Goal: Task Accomplishment & Management: Check status

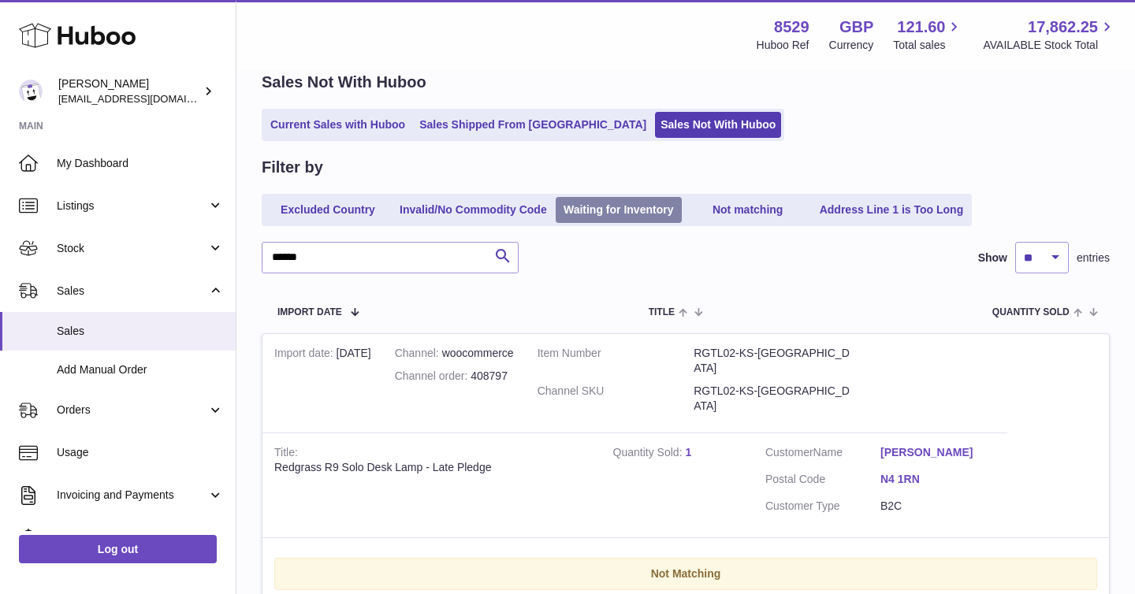
scroll to position [72, 0]
click at [303, 258] on input "******" at bounding box center [390, 258] width 257 height 32
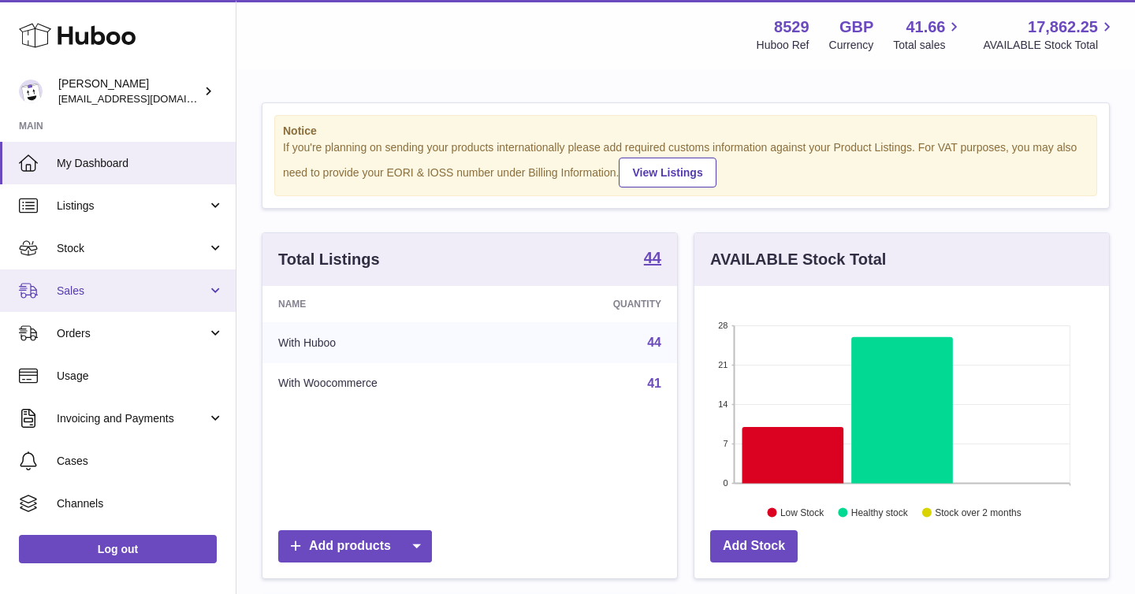
scroll to position [246, 414]
click at [214, 288] on link "Sales" at bounding box center [118, 290] width 236 height 43
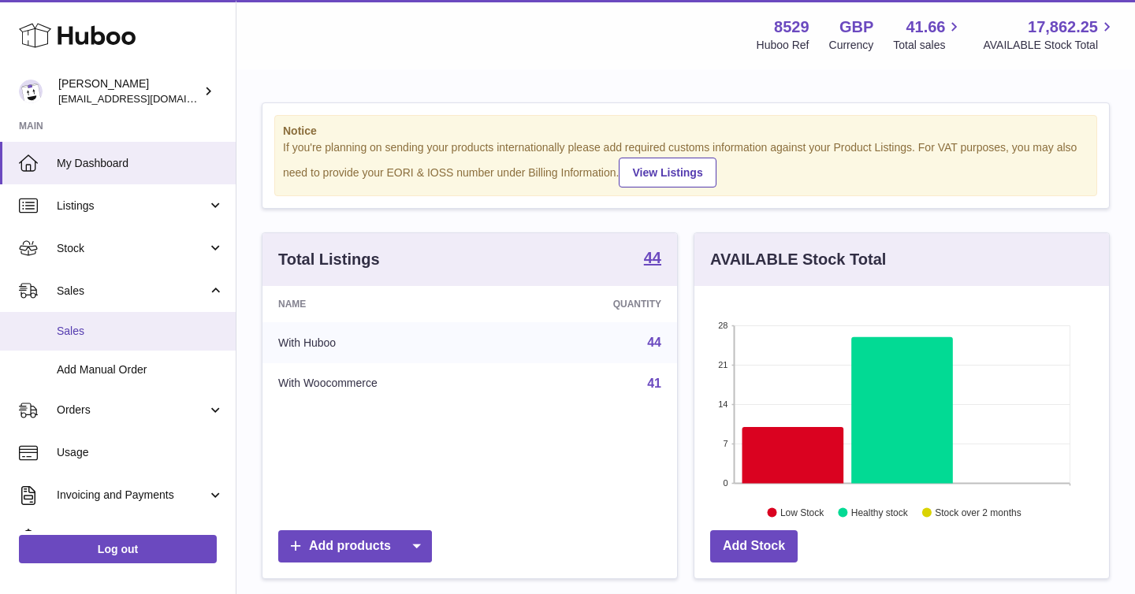
click at [137, 338] on span "Sales" at bounding box center [140, 331] width 167 height 15
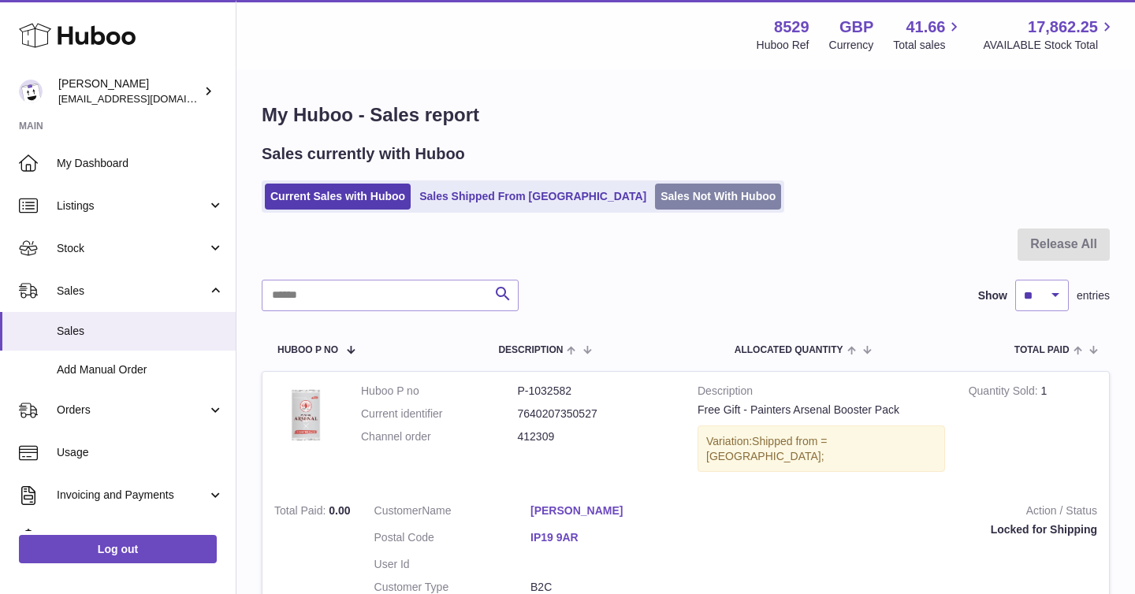
click at [655, 193] on link "Sales Not With Huboo" at bounding box center [718, 197] width 126 height 26
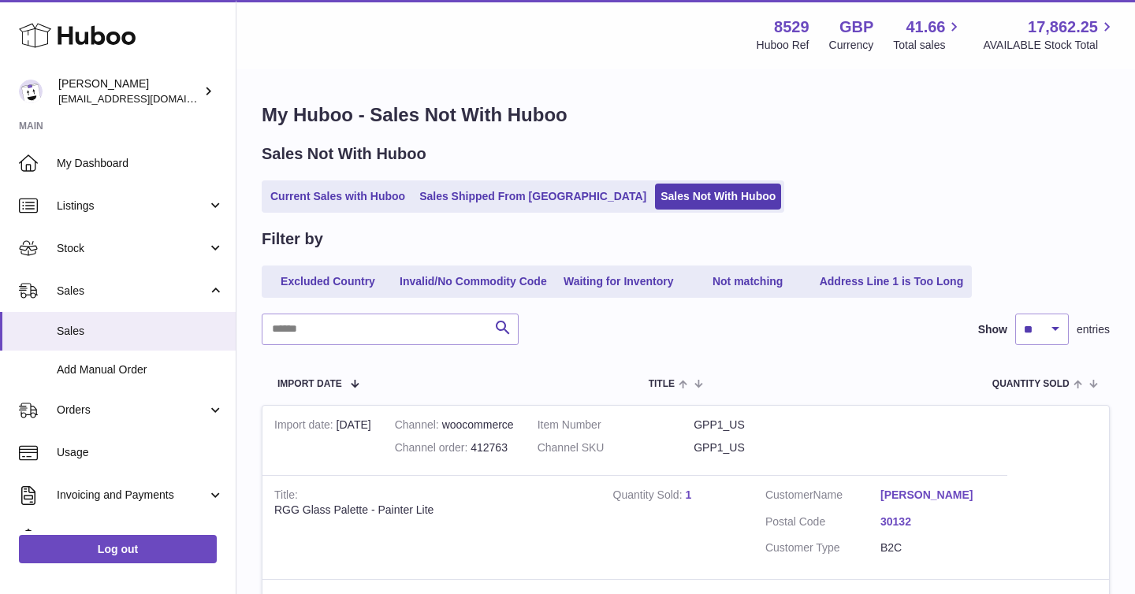
click at [346, 200] on link "Current Sales with Huboo" at bounding box center [338, 197] width 146 height 26
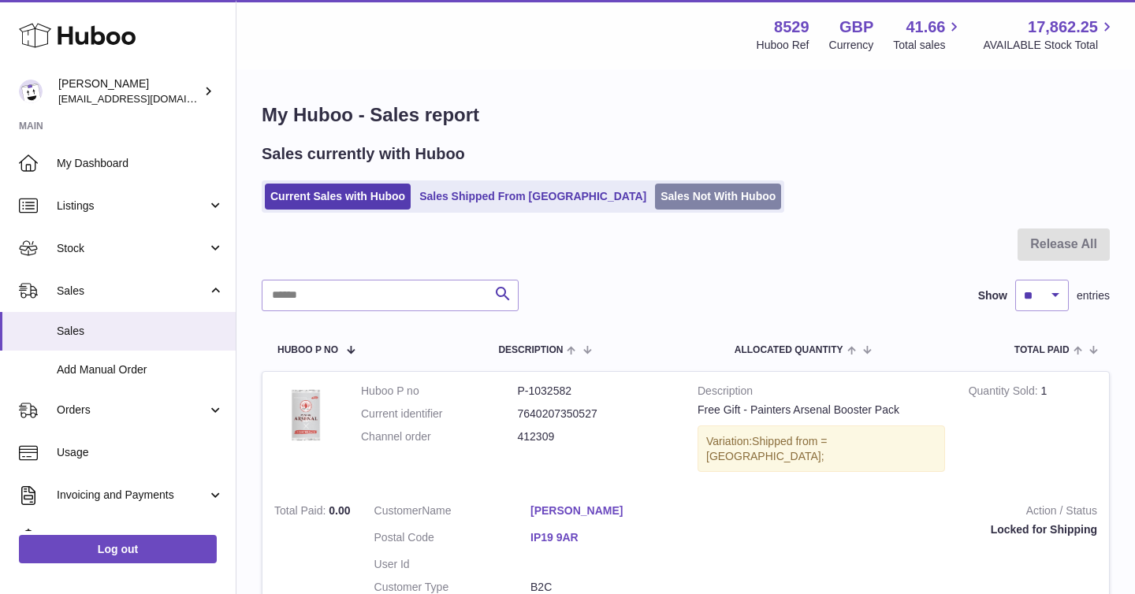
click at [655, 195] on link "Sales Not With Huboo" at bounding box center [718, 197] width 126 height 26
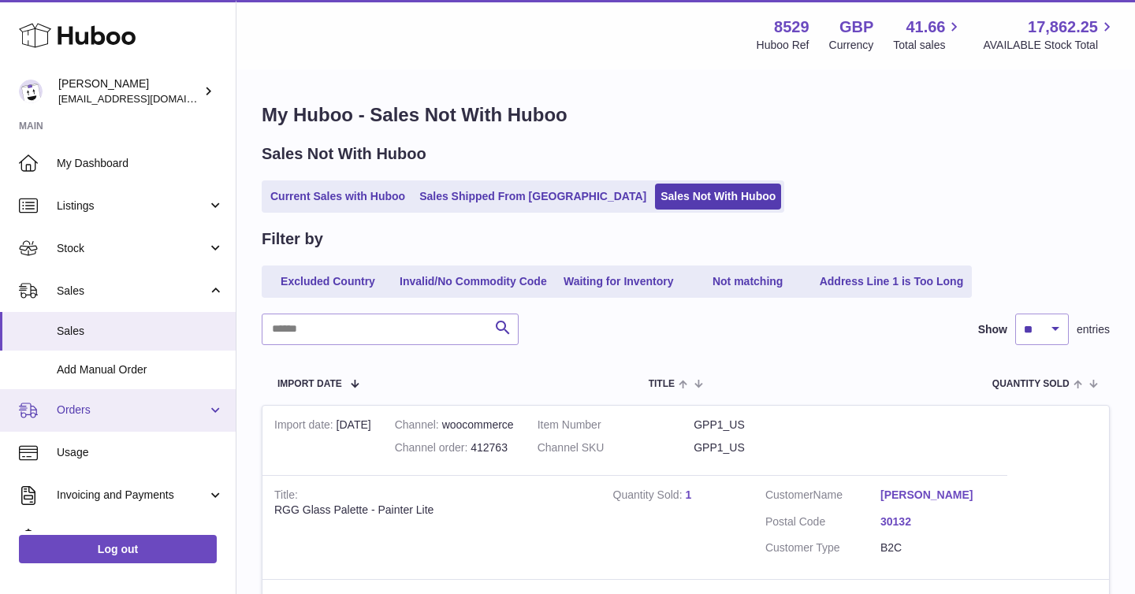
click at [216, 407] on link "Orders" at bounding box center [118, 410] width 236 height 43
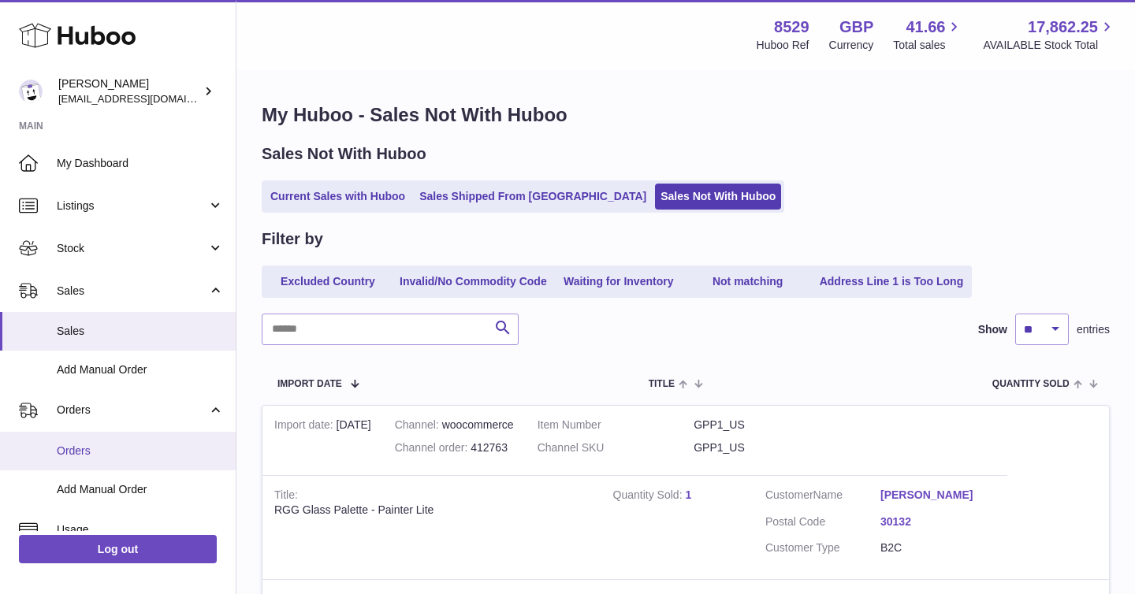
click at [106, 451] on span "Orders" at bounding box center [140, 451] width 167 height 15
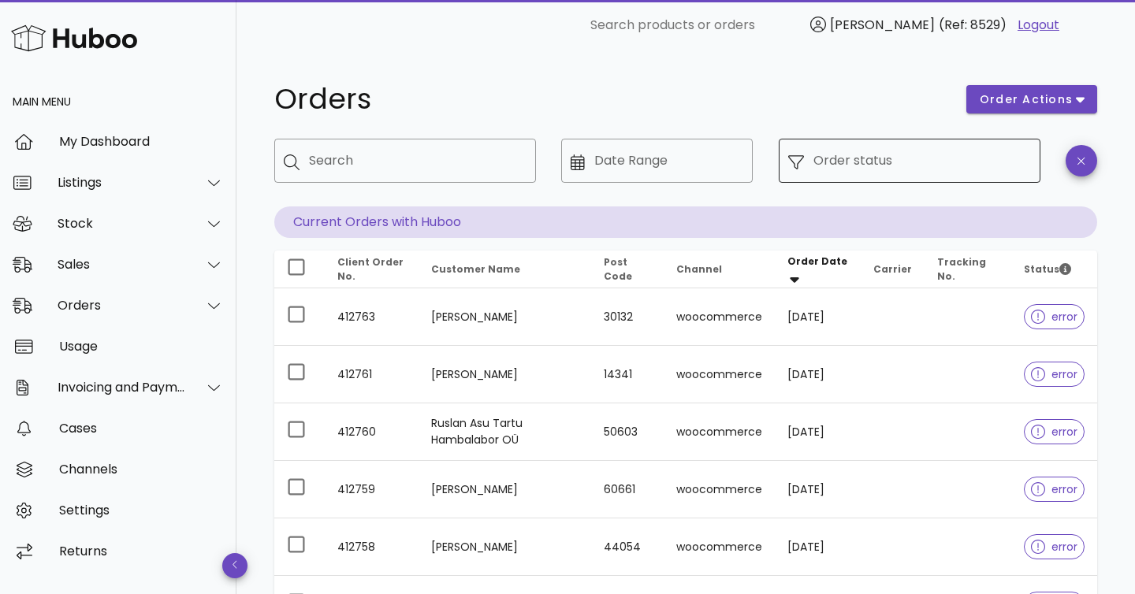
click at [852, 154] on input "Order status" at bounding box center [921, 160] width 217 height 25
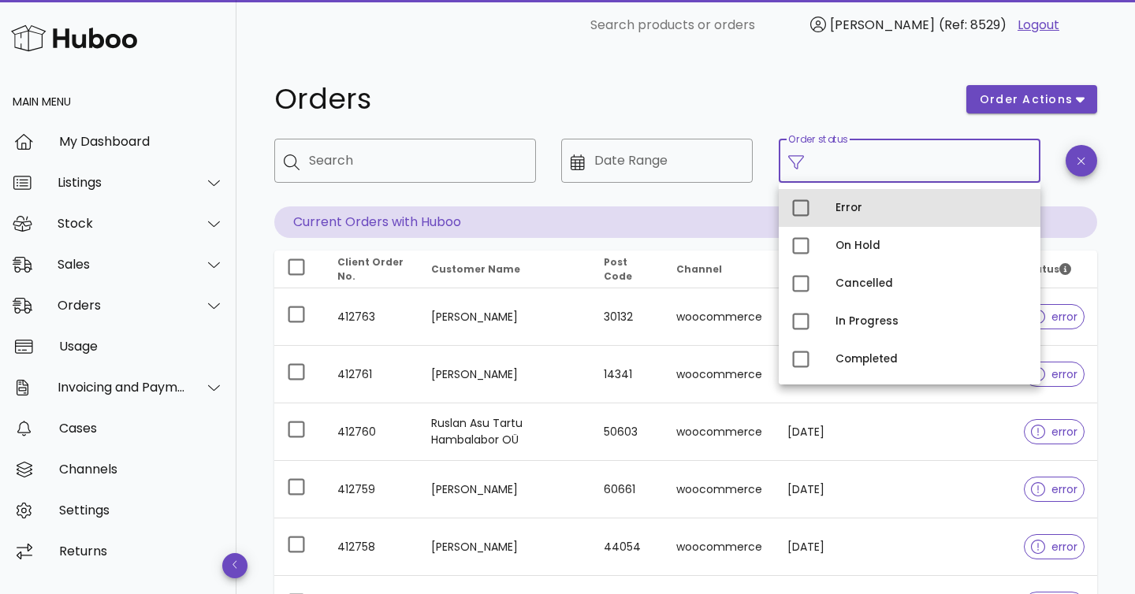
click at [851, 217] on div "Error" at bounding box center [931, 207] width 192 height 25
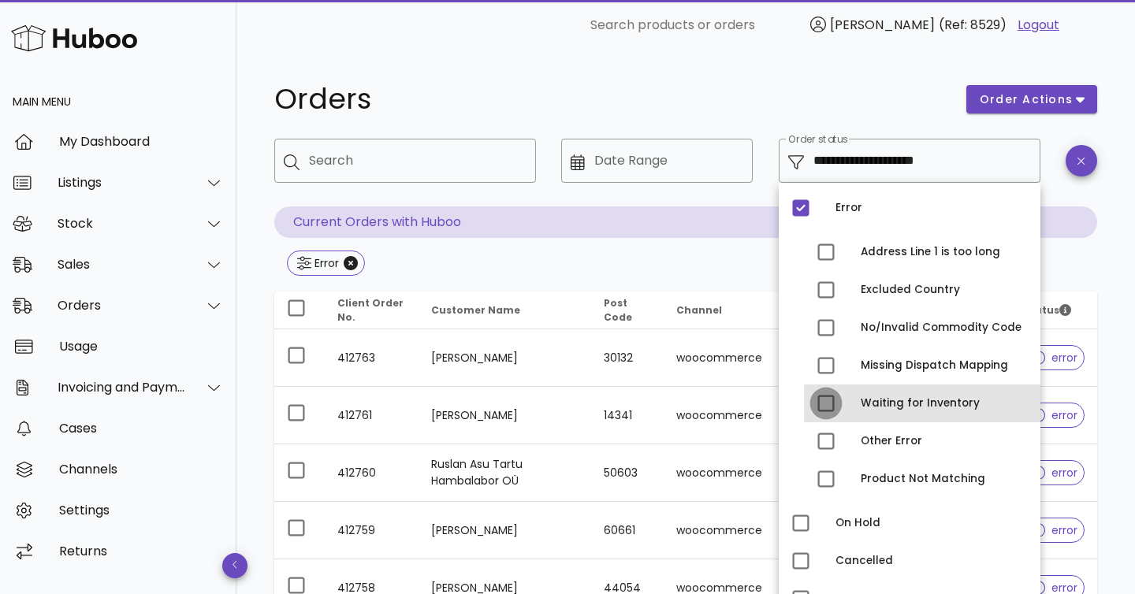
click at [821, 399] on div at bounding box center [825, 403] width 27 height 27
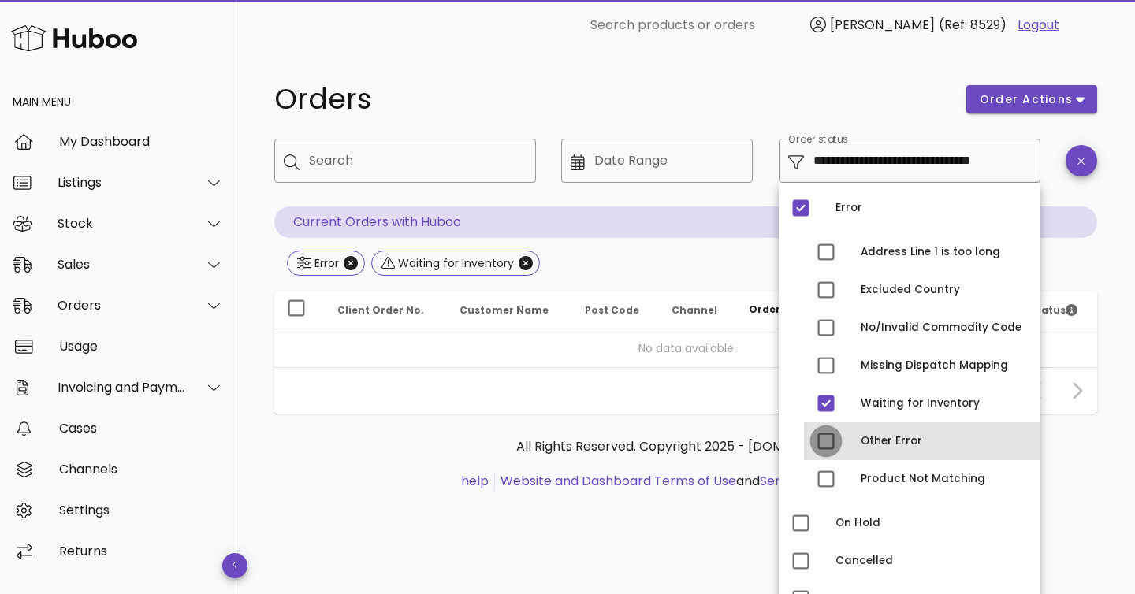
click at [820, 436] on div at bounding box center [825, 441] width 27 height 27
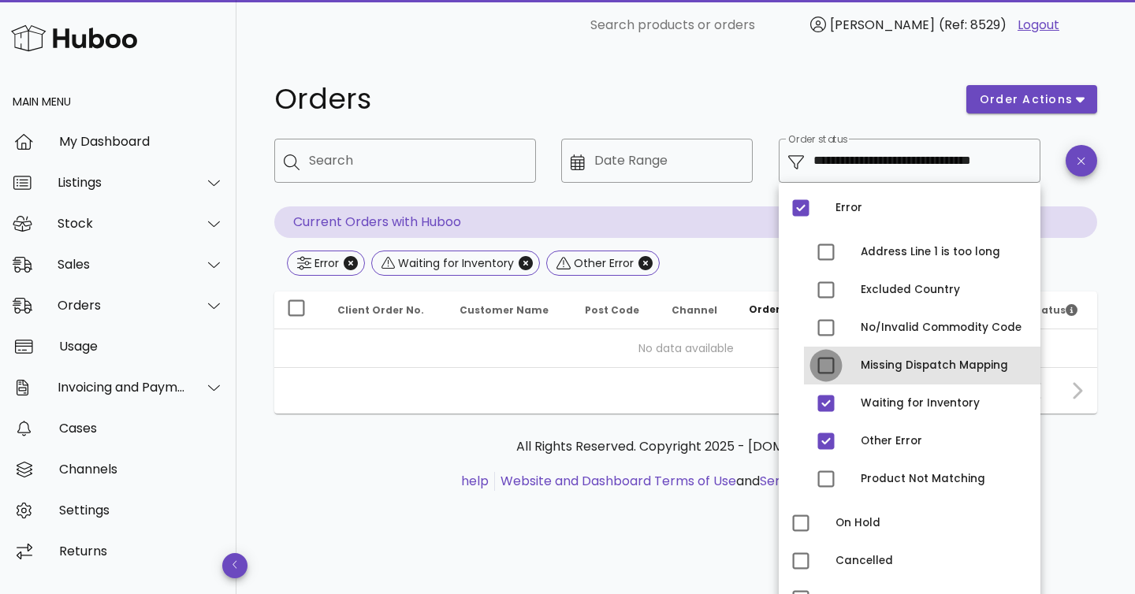
click at [823, 363] on div at bounding box center [825, 365] width 27 height 27
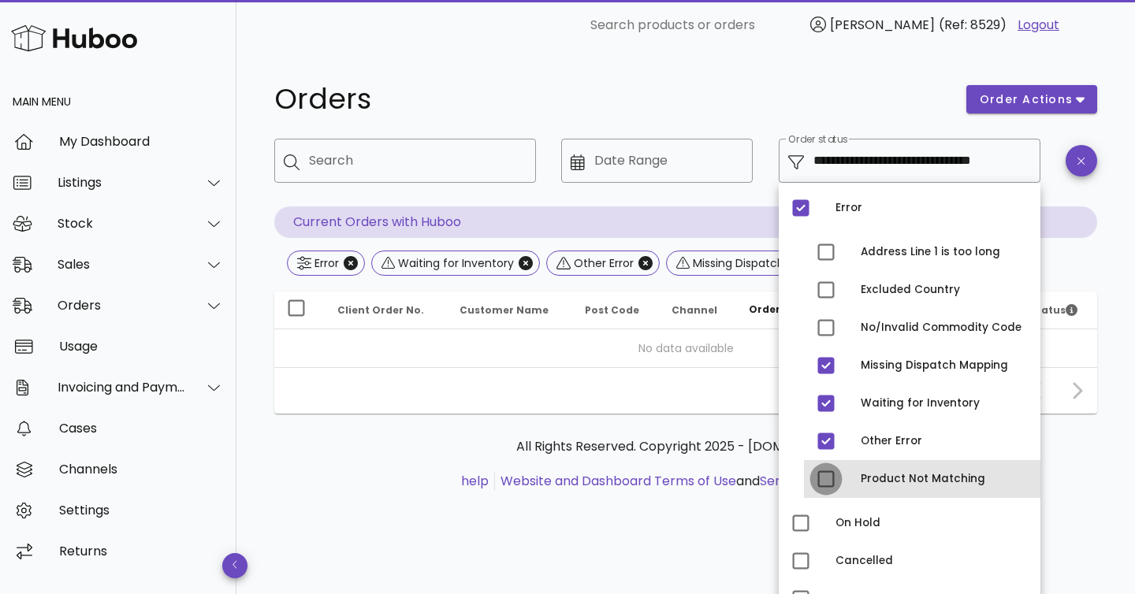
click at [829, 476] on div at bounding box center [825, 479] width 27 height 27
type input "**********"
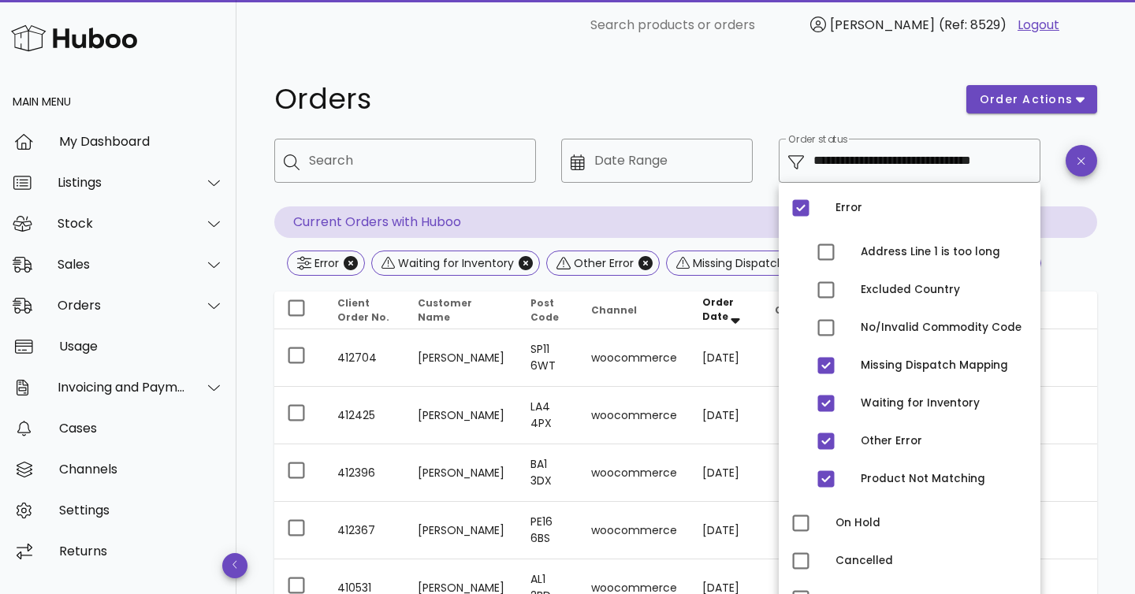
click at [1116, 391] on div "**********" at bounding box center [685, 506] width 898 height 912
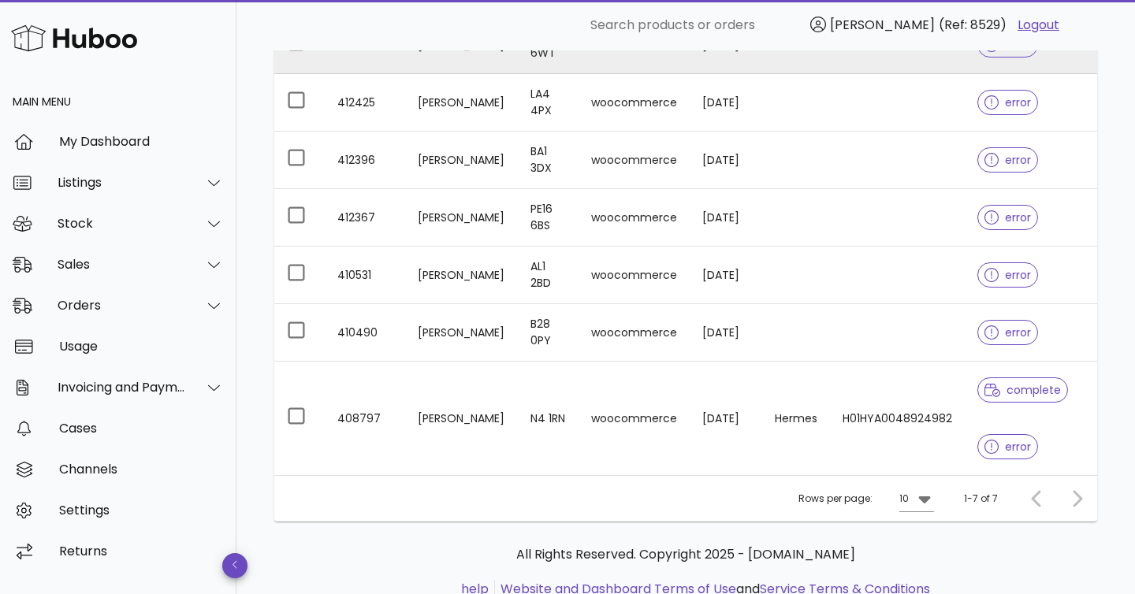
scroll to position [368, 0]
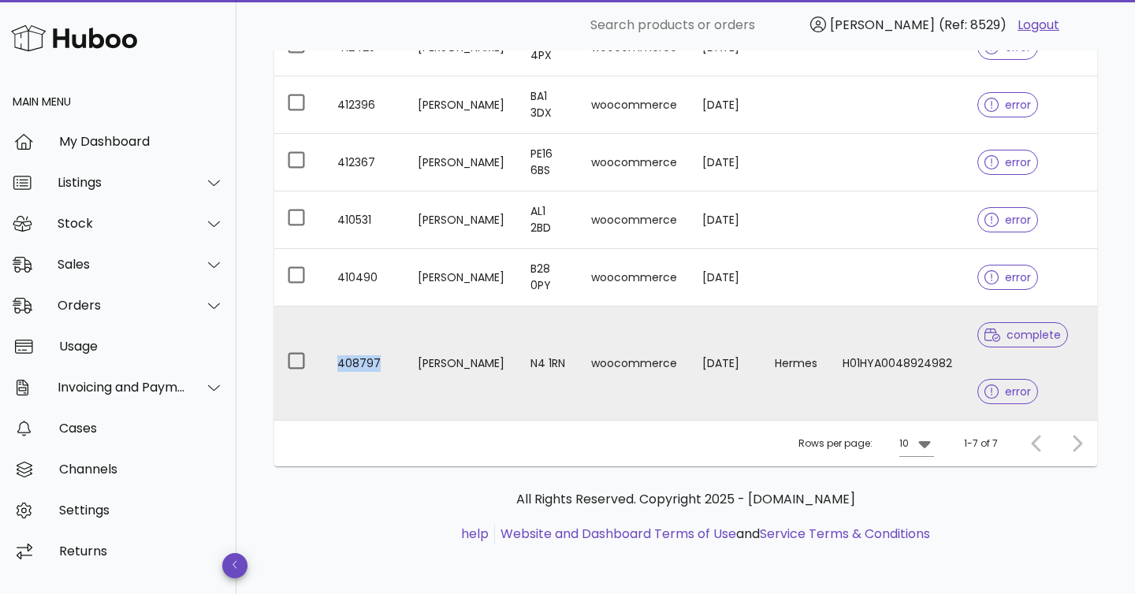
drag, startPoint x: 377, startPoint y: 361, endPoint x: 340, endPoint y: 365, distance: 38.0
click at [340, 365] on td "408797" at bounding box center [365, 362] width 80 height 113
